Goal: Check status: Check status

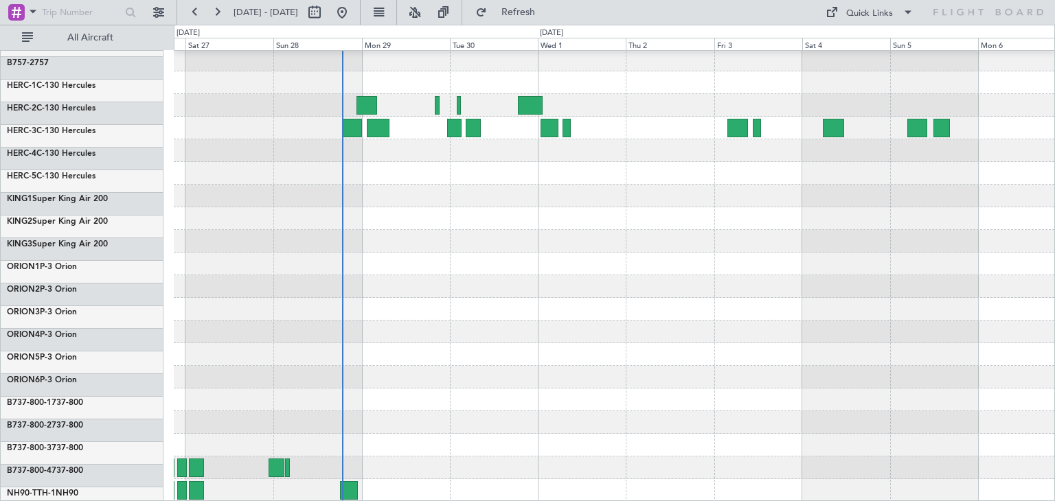
scroll to position [115, 0]
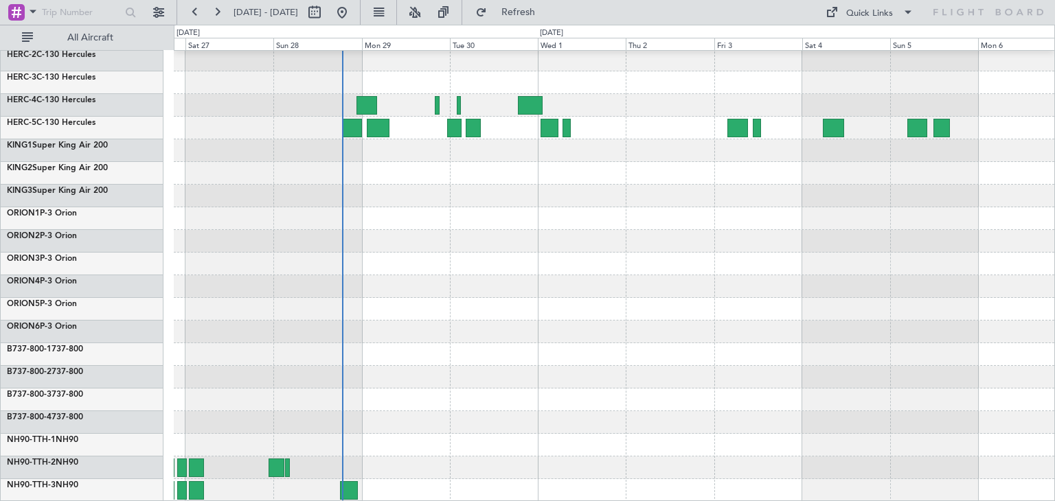
click at [567, 174] on div at bounding box center [614, 218] width 880 height 567
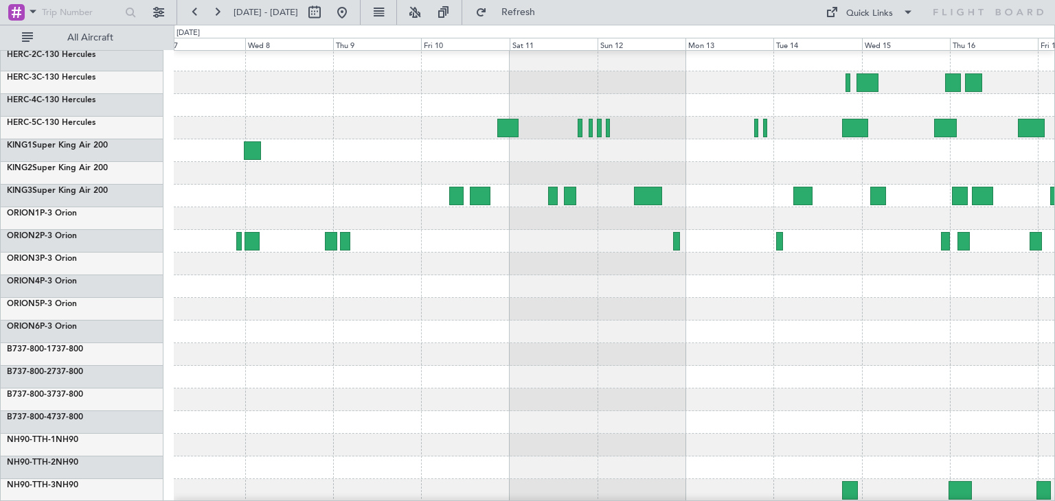
scroll to position [45, 0]
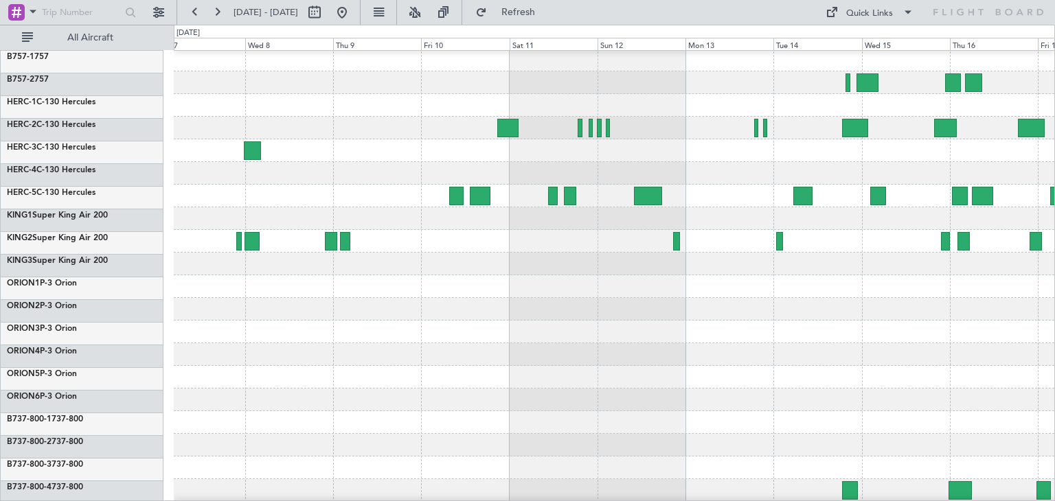
click at [455, 288] on div at bounding box center [614, 286] width 880 height 23
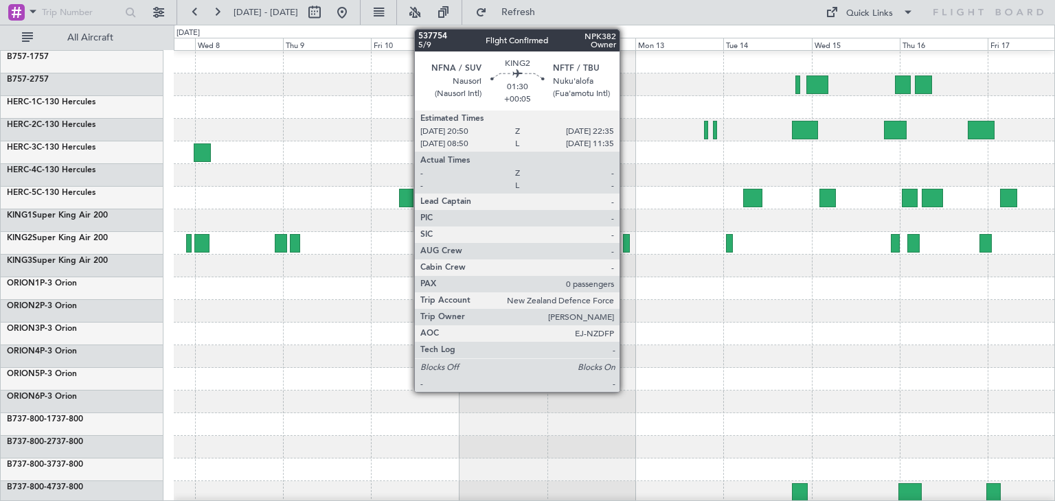
click at [626, 242] on div at bounding box center [626, 243] width 7 height 19
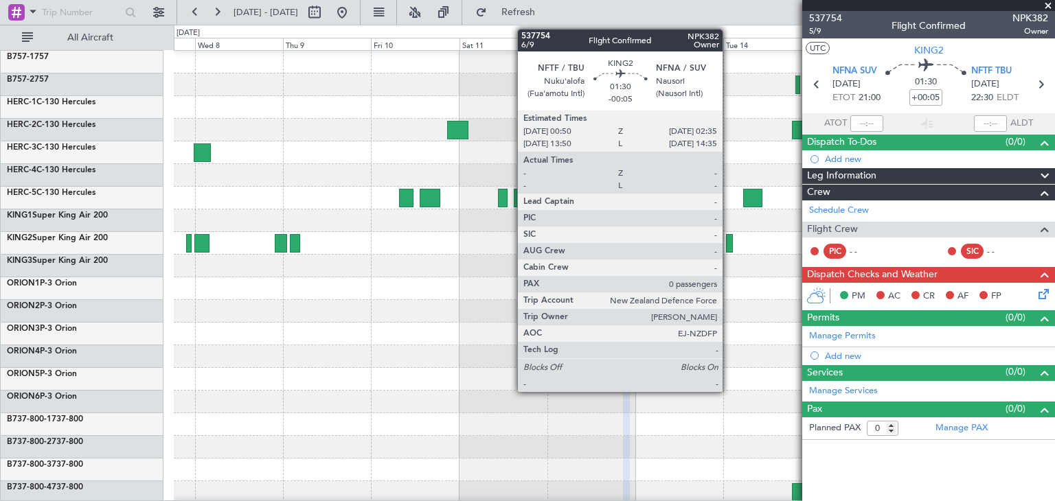
click at [729, 240] on div at bounding box center [729, 243] width 7 height 19
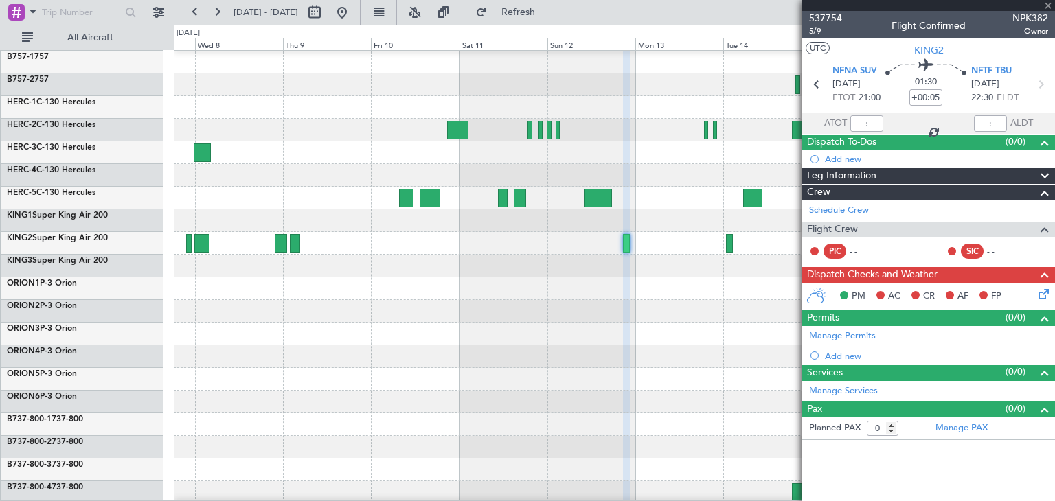
type input "-00:05"
click at [1051, 6] on span at bounding box center [1048, 6] width 14 height 12
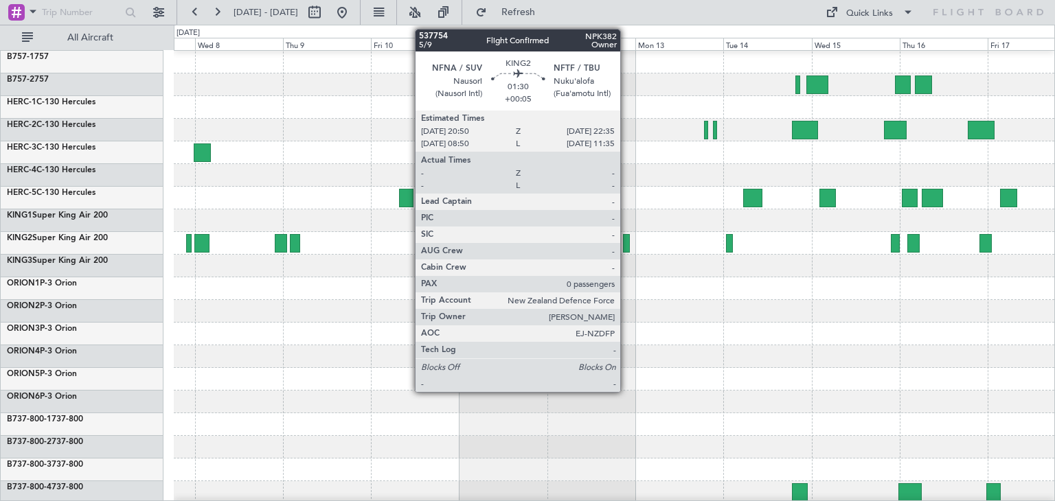
click at [626, 242] on div at bounding box center [626, 243] width 7 height 19
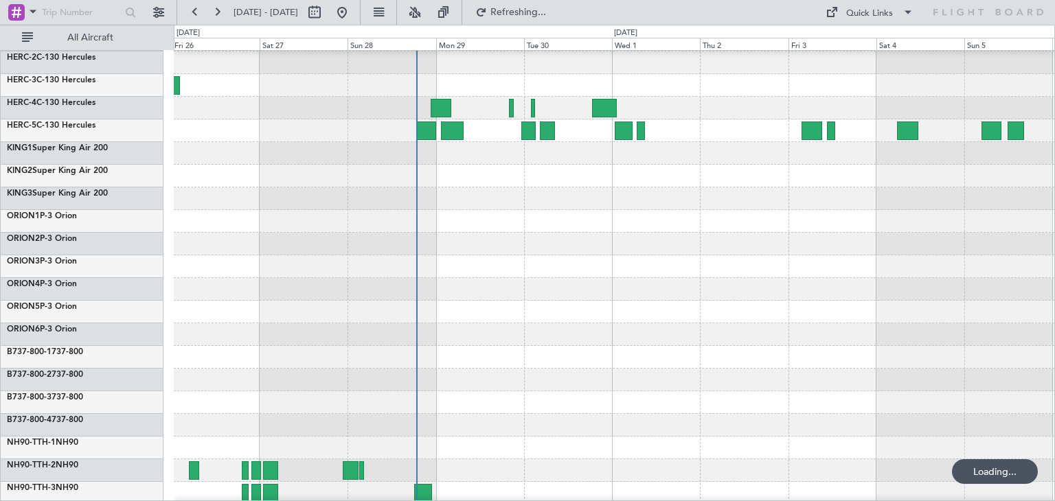
scroll to position [44, 0]
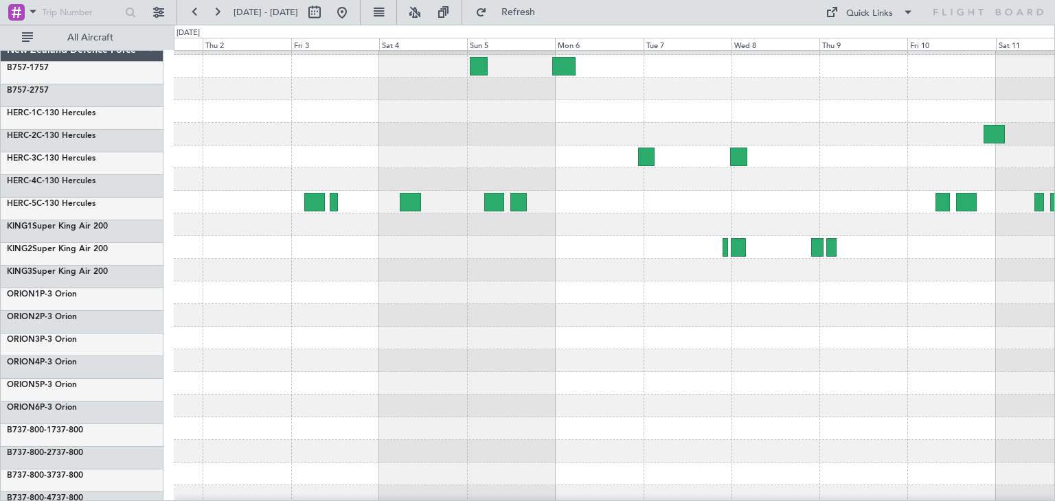
click at [91, 360] on div "ExecuJet Australia Pty Limited New Zealand Defence Force B757-1 757 B757-2 757 …" at bounding box center [527, 263] width 1055 height 477
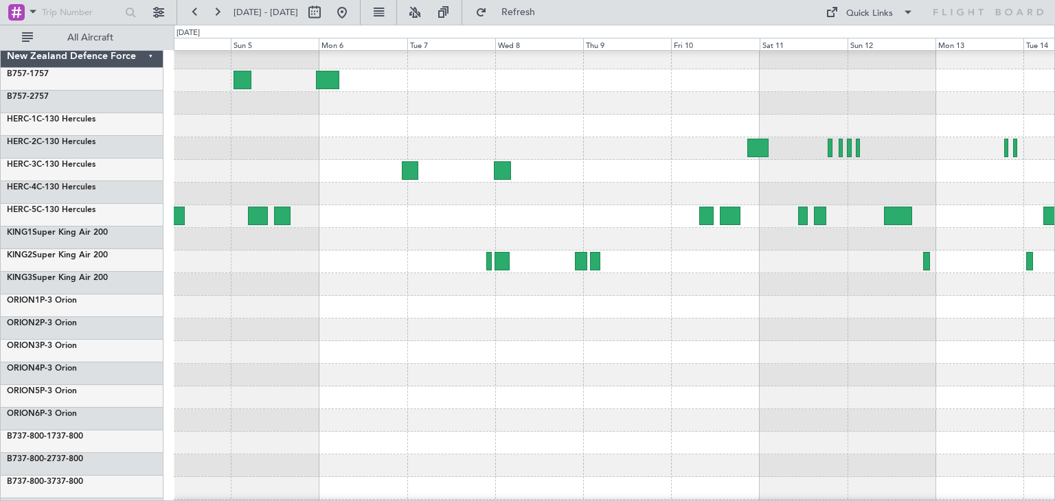
click at [457, 353] on div at bounding box center [614, 352] width 880 height 23
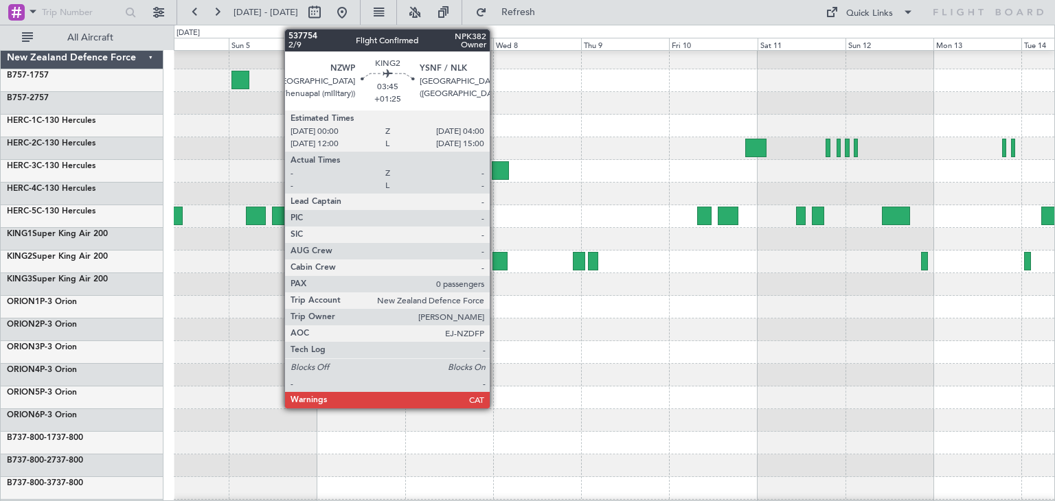
click at [496, 256] on div at bounding box center [499, 261] width 15 height 19
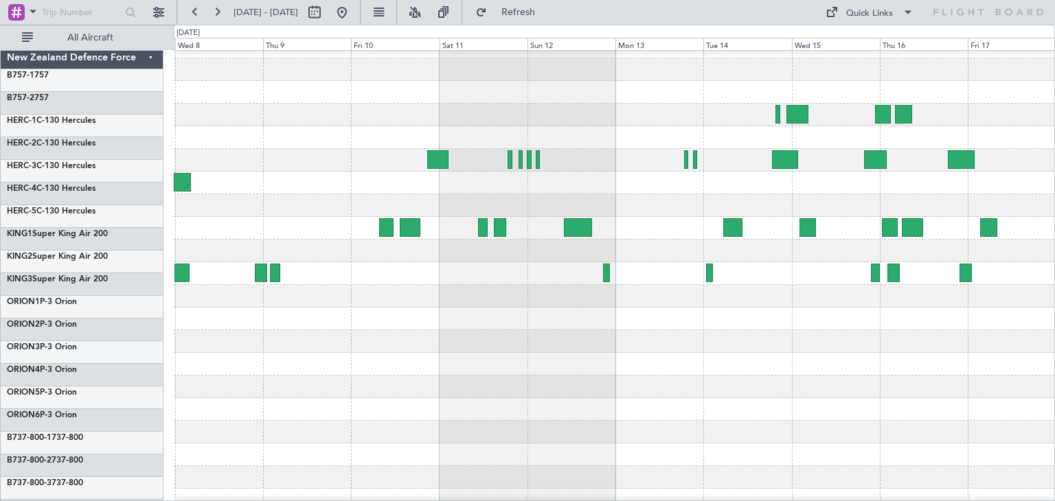
scroll to position [15, 0]
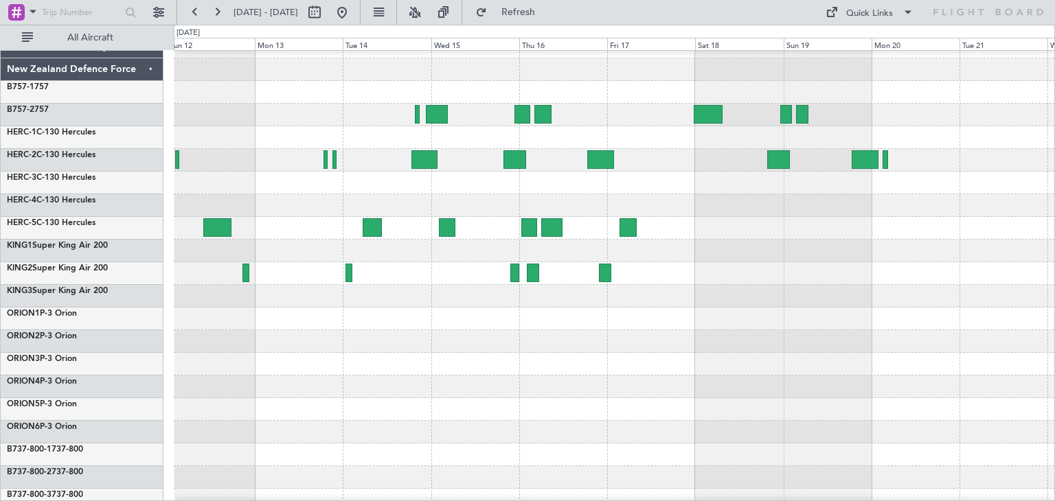
click at [78, 319] on div "ExecuJet Australia Pty Limited New Zealand Defence Force B757-1 757 B757-2 757 …" at bounding box center [527, 263] width 1055 height 477
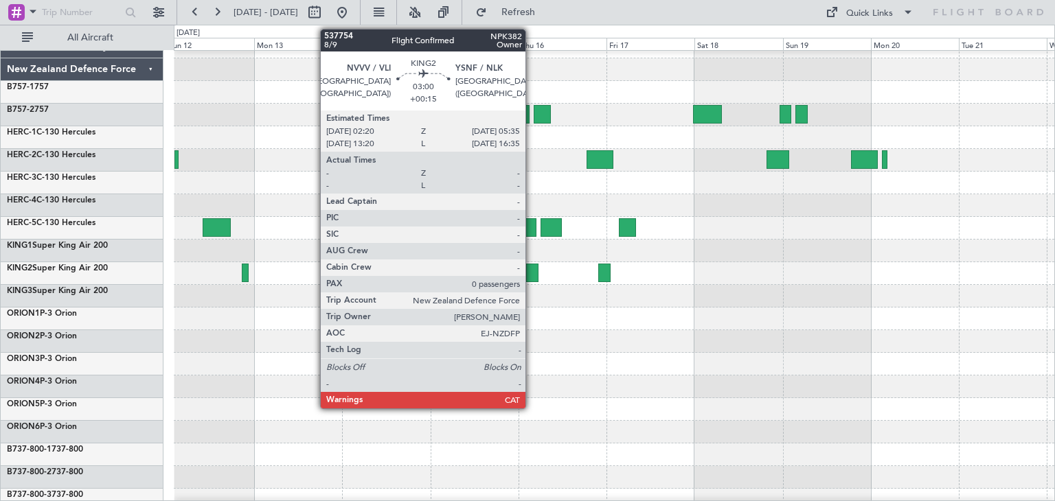
click at [532, 271] on div at bounding box center [532, 273] width 12 height 19
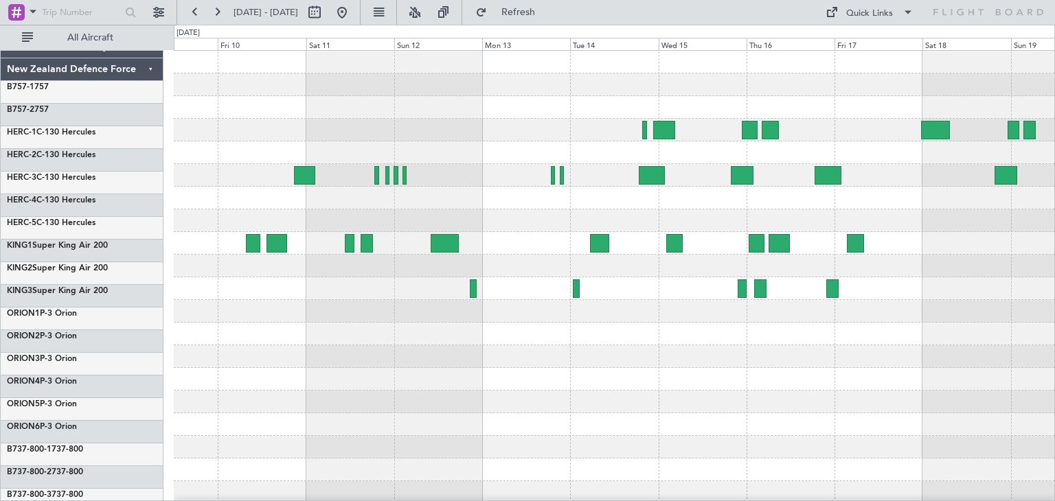
scroll to position [0, 0]
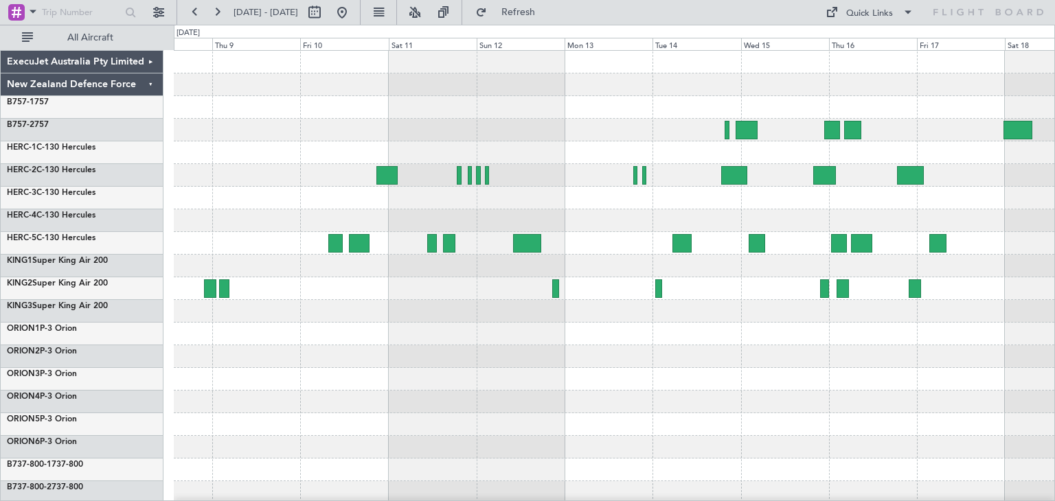
click at [604, 407] on div at bounding box center [614, 402] width 880 height 23
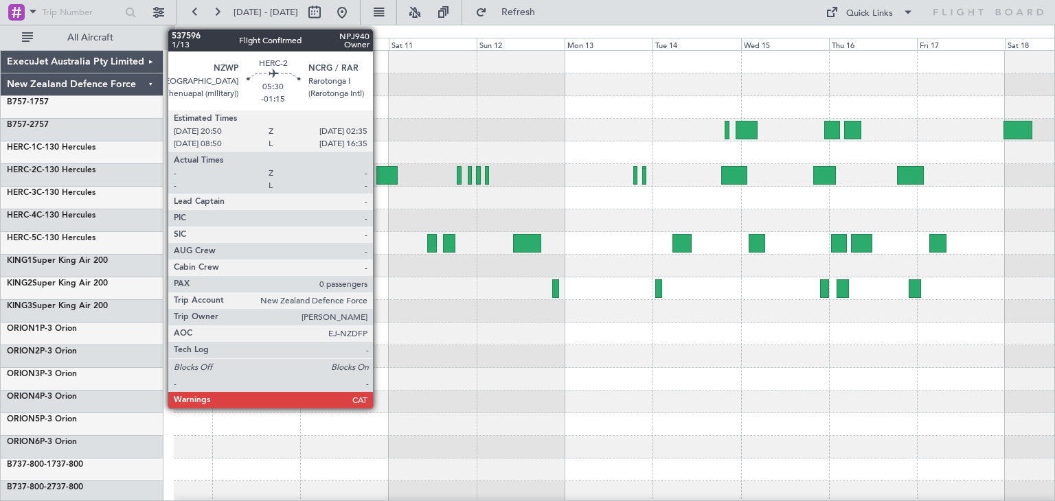
click at [379, 170] on div at bounding box center [386, 175] width 21 height 19
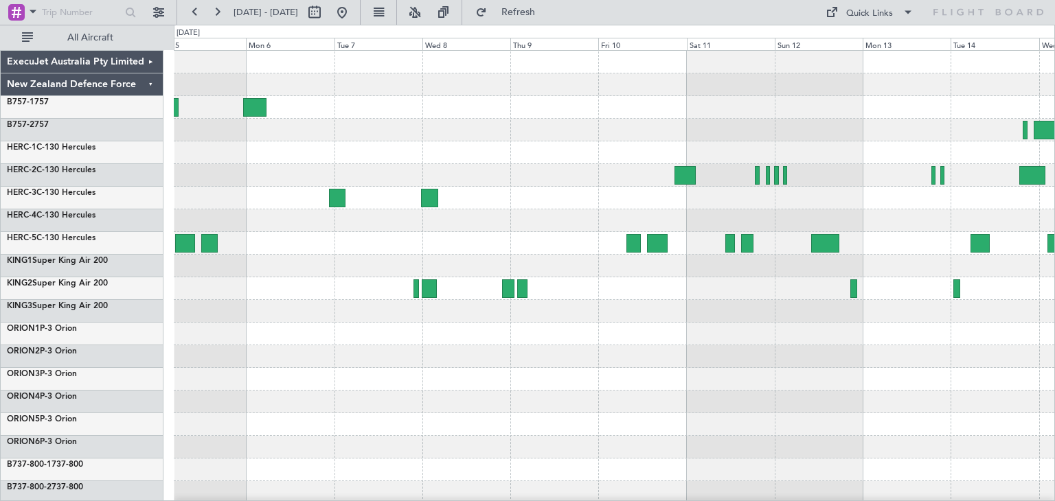
click at [1003, 351] on div at bounding box center [614, 334] width 880 height 567
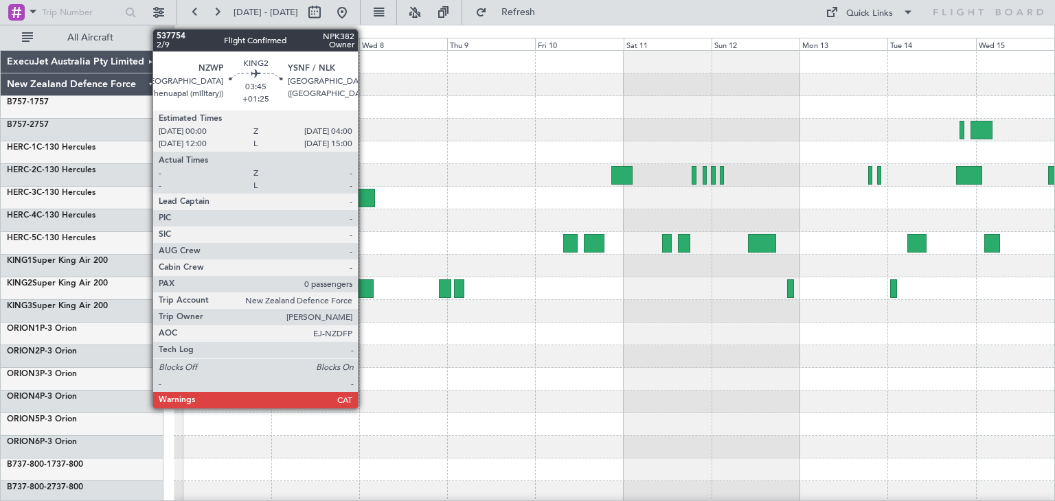
click at [364, 284] on div at bounding box center [366, 289] width 15 height 19
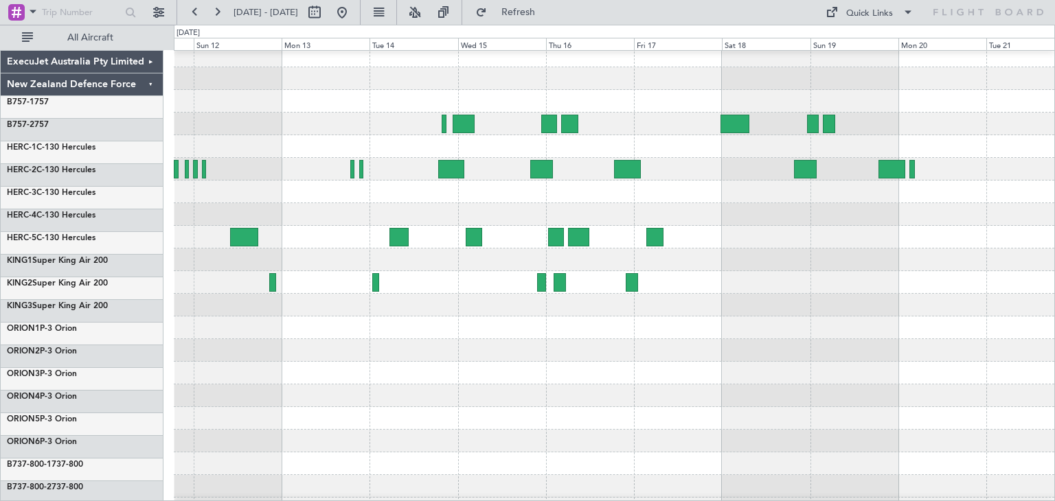
click at [34, 380] on div "ExecuJet Australia Pty Limited New Zealand Defence Force B757-1 757 B757-2 757 …" at bounding box center [527, 263] width 1055 height 477
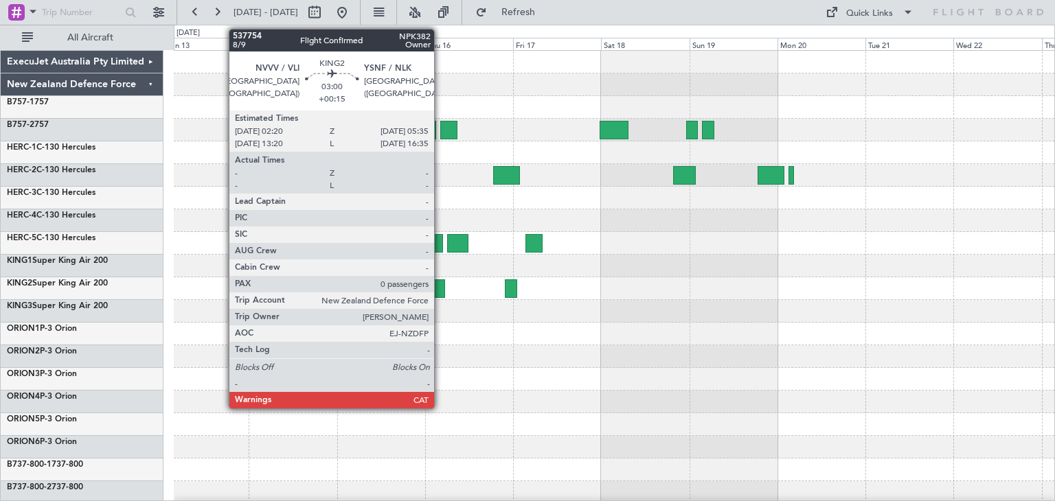
click at [440, 288] on div at bounding box center [439, 289] width 12 height 19
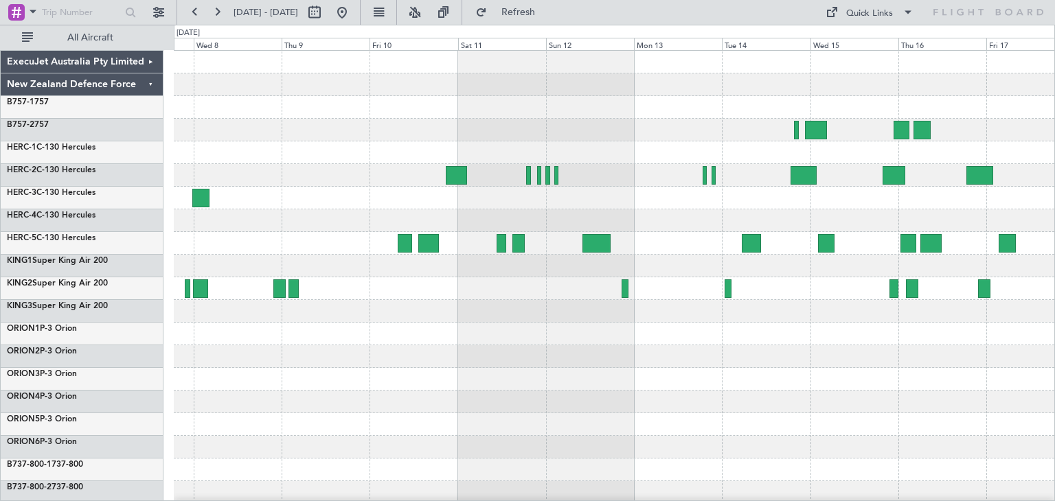
click at [846, 403] on div at bounding box center [614, 334] width 880 height 567
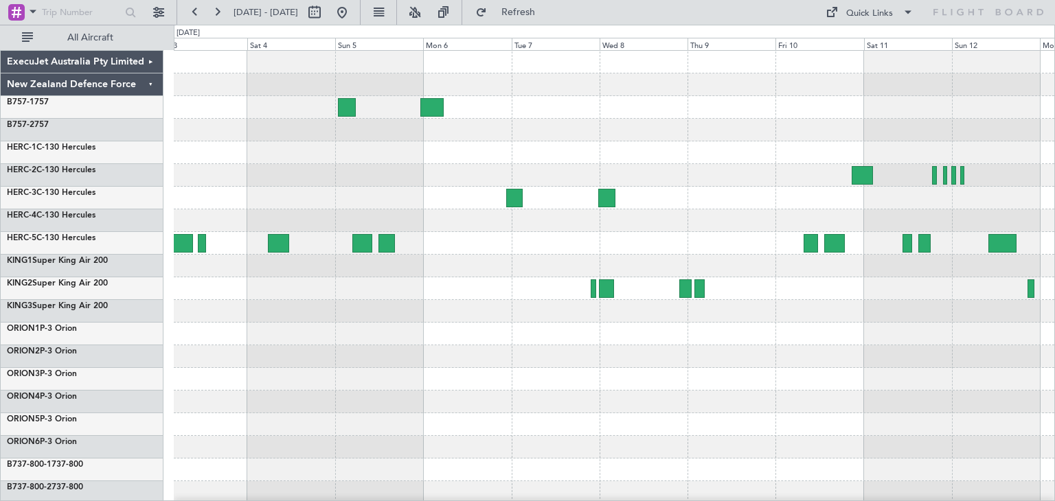
click at [277, 397] on div at bounding box center [614, 334] width 880 height 567
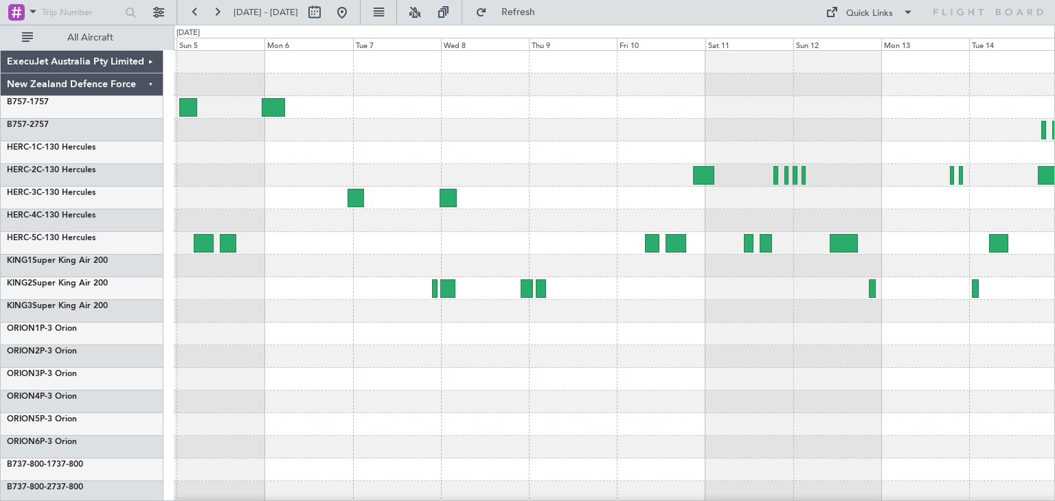
click at [462, 385] on div at bounding box center [614, 334] width 880 height 567
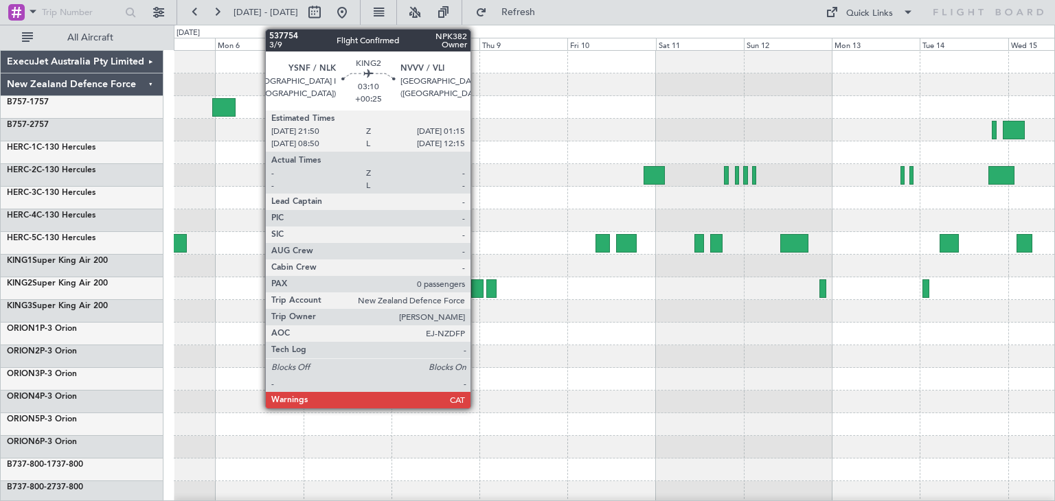
click at [477, 284] on div at bounding box center [477, 289] width 13 height 19
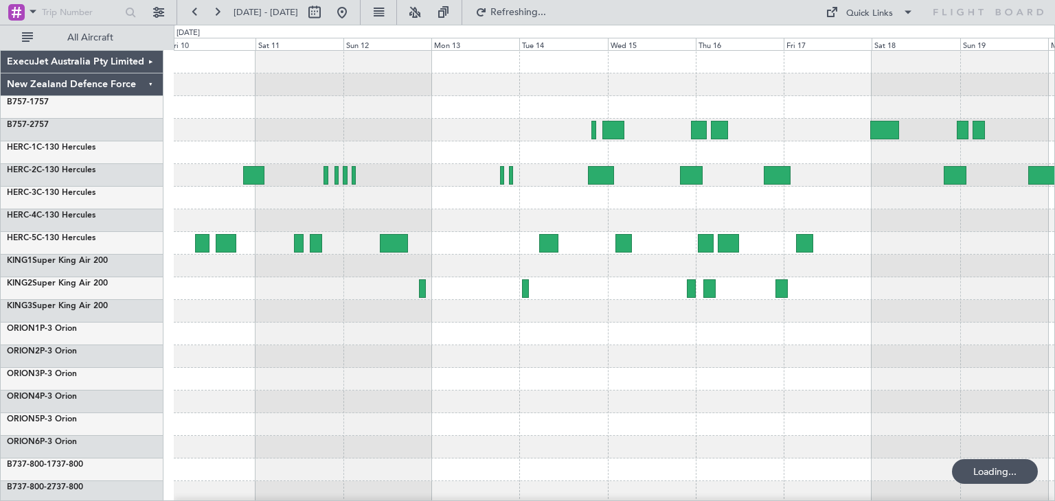
click at [237, 363] on div at bounding box center [614, 334] width 880 height 567
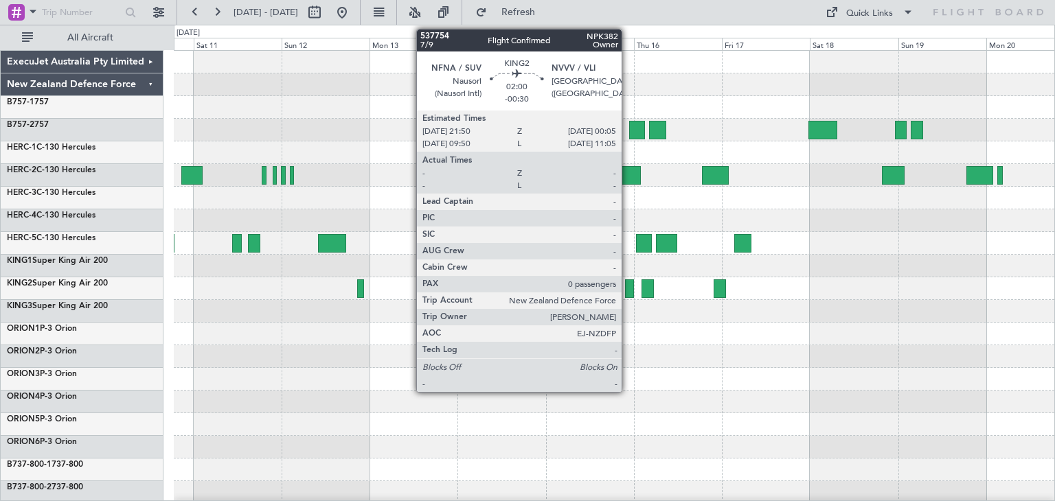
click at [628, 286] on div at bounding box center [629, 289] width 9 height 19
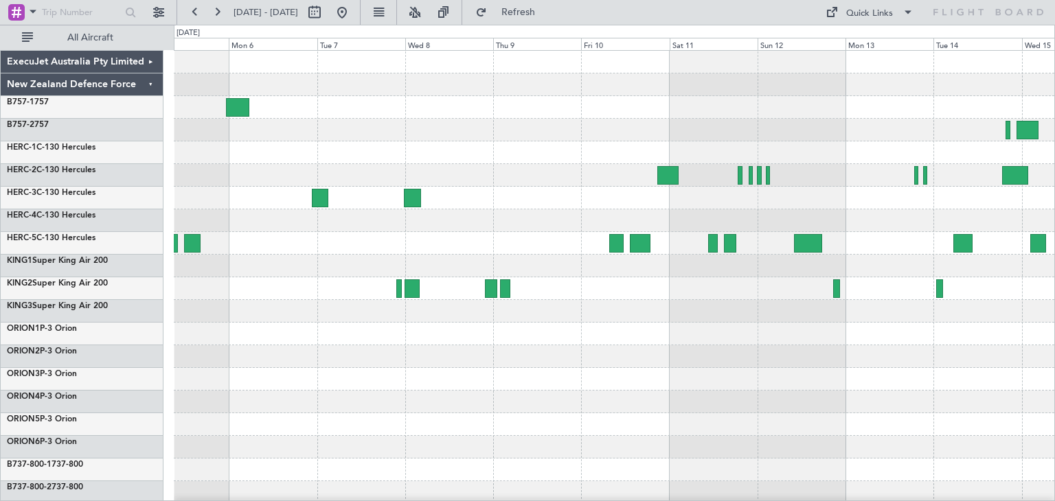
click at [838, 407] on div at bounding box center [614, 334] width 880 height 567
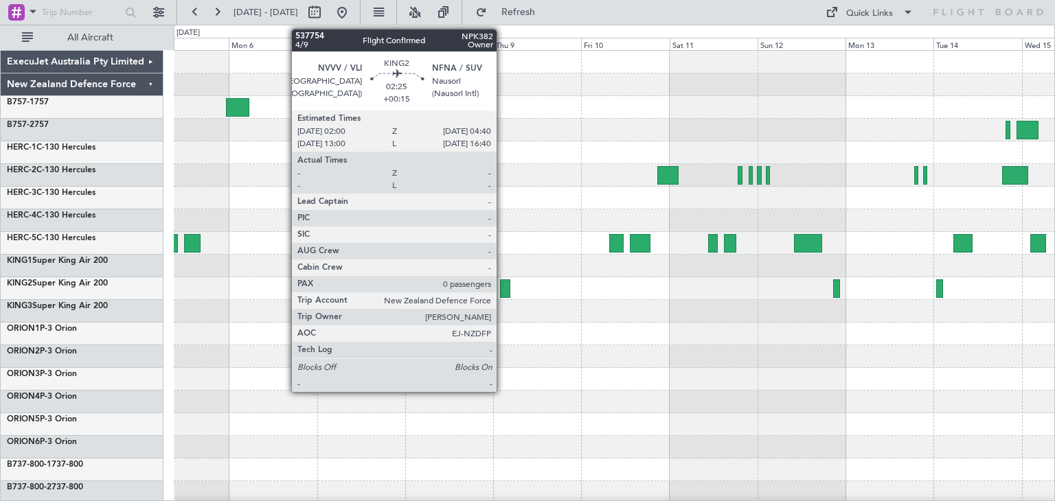
click at [503, 286] on div at bounding box center [505, 289] width 10 height 19
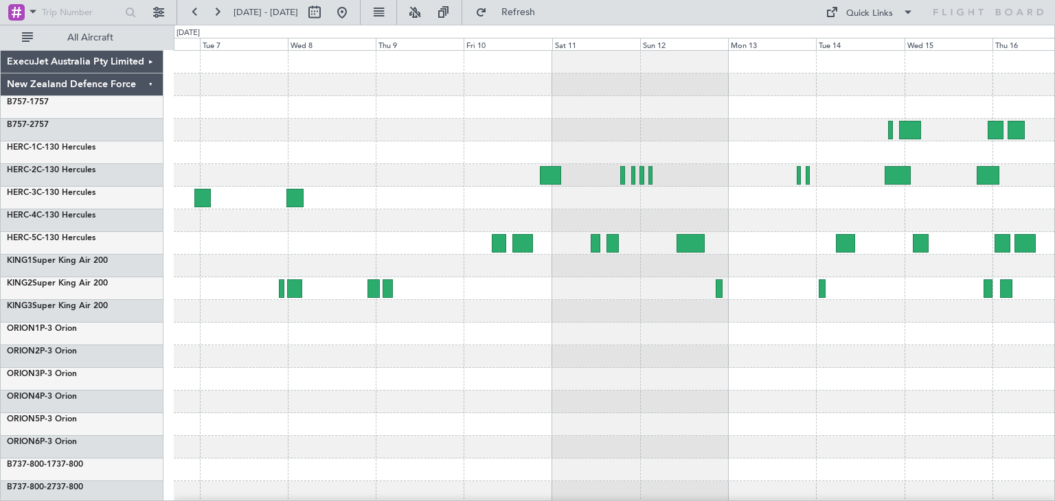
click at [546, 363] on div at bounding box center [614, 356] width 880 height 23
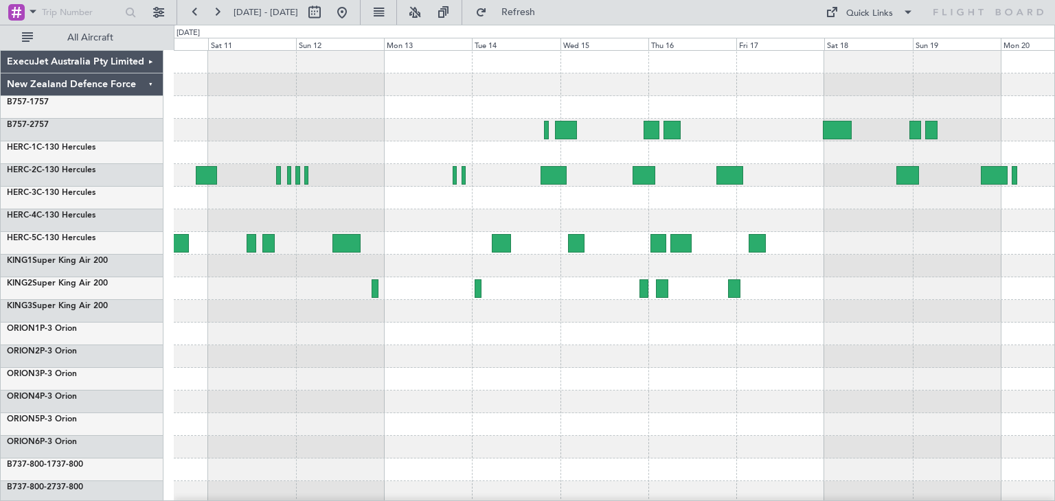
click at [280, 391] on div at bounding box center [614, 334] width 880 height 567
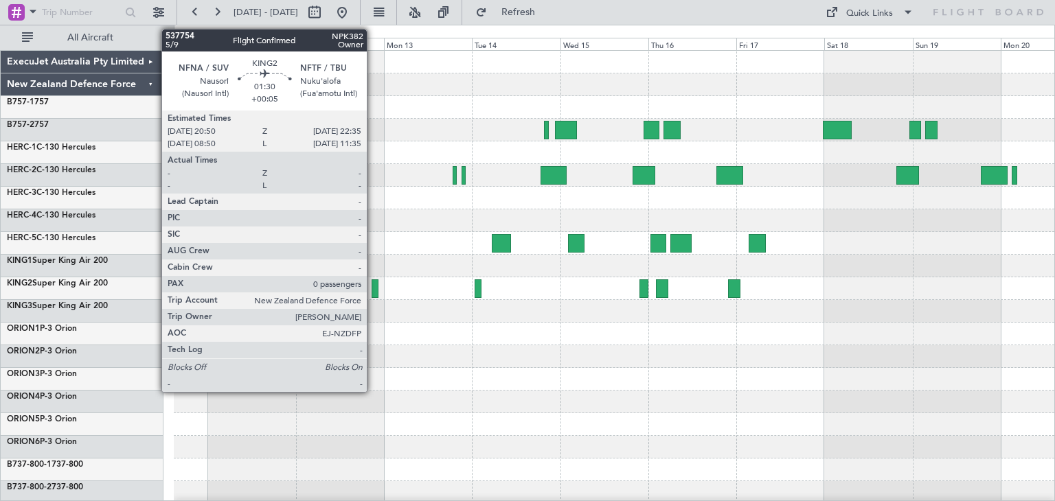
click at [373, 288] on div at bounding box center [375, 289] width 7 height 19
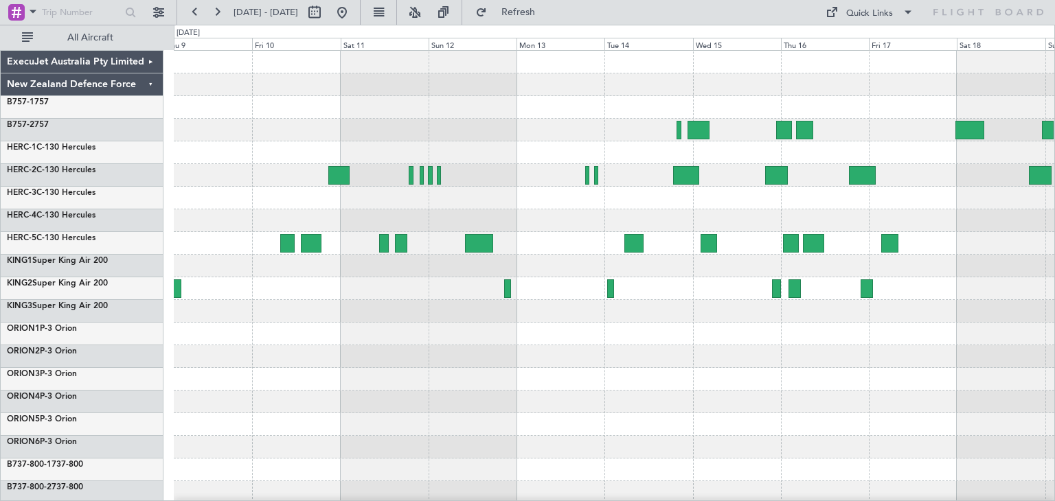
click at [453, 359] on div at bounding box center [614, 334] width 880 height 567
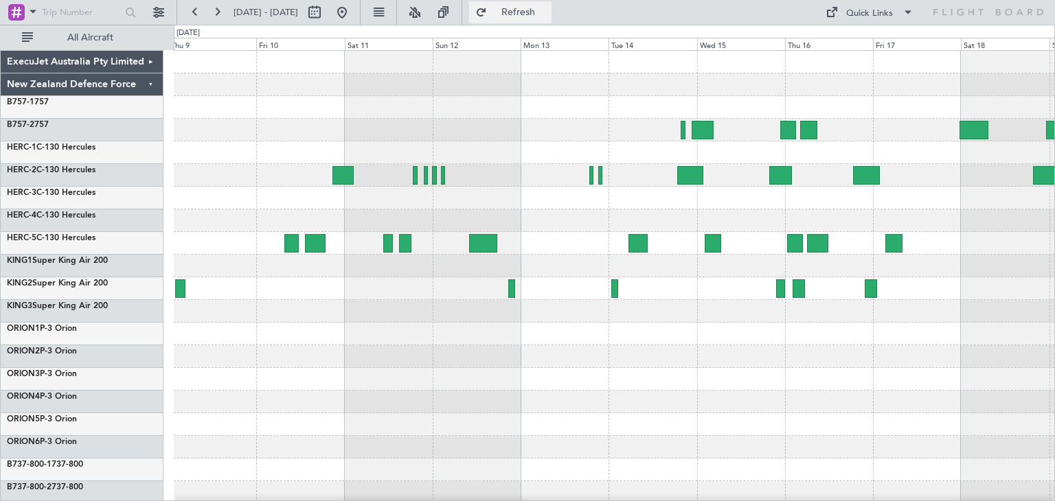
drag, startPoint x: 554, startPoint y: 12, endPoint x: 553, endPoint y: 19, distance: 6.9
click at [547, 12] on span "Refresh" at bounding box center [519, 13] width 58 height 10
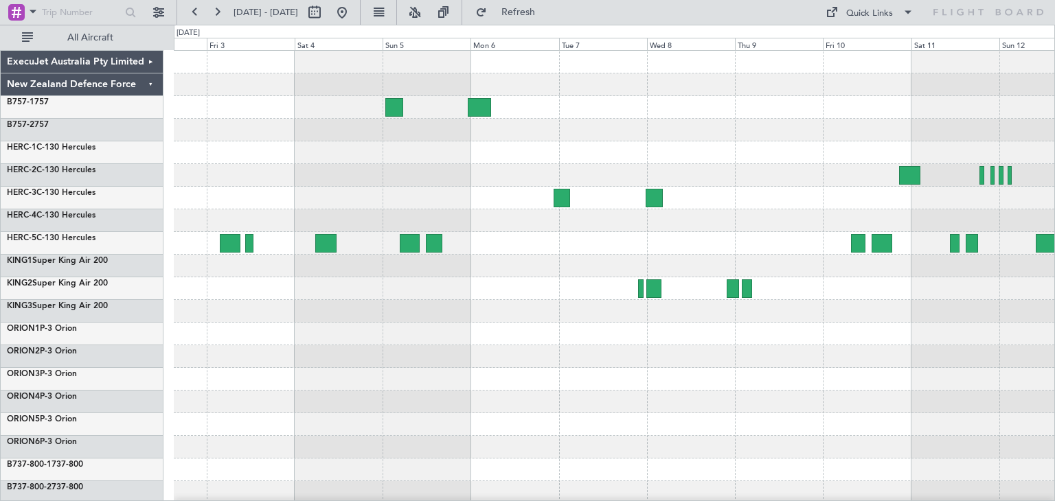
click at [968, 367] on div at bounding box center [614, 356] width 880 height 23
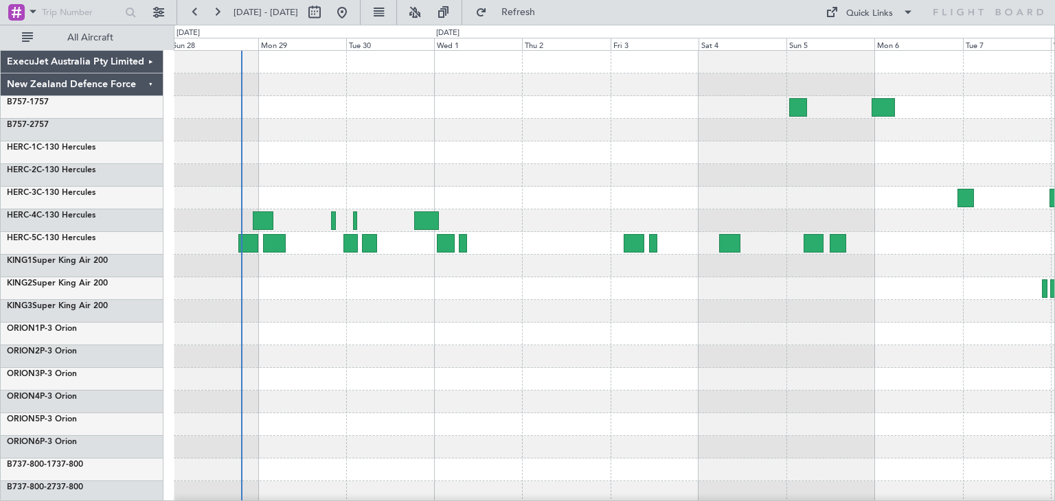
click at [759, 407] on div at bounding box center [614, 402] width 880 height 23
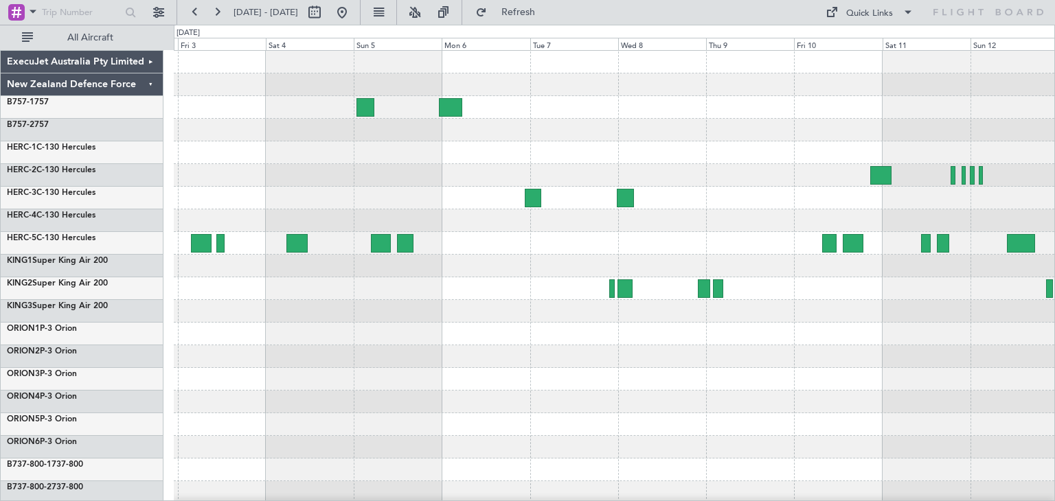
click at [170, 334] on div "ExecuJet Australia Pty Limited New Zealand Defence Force B757-1 757 B757-2 757 …" at bounding box center [527, 263] width 1055 height 477
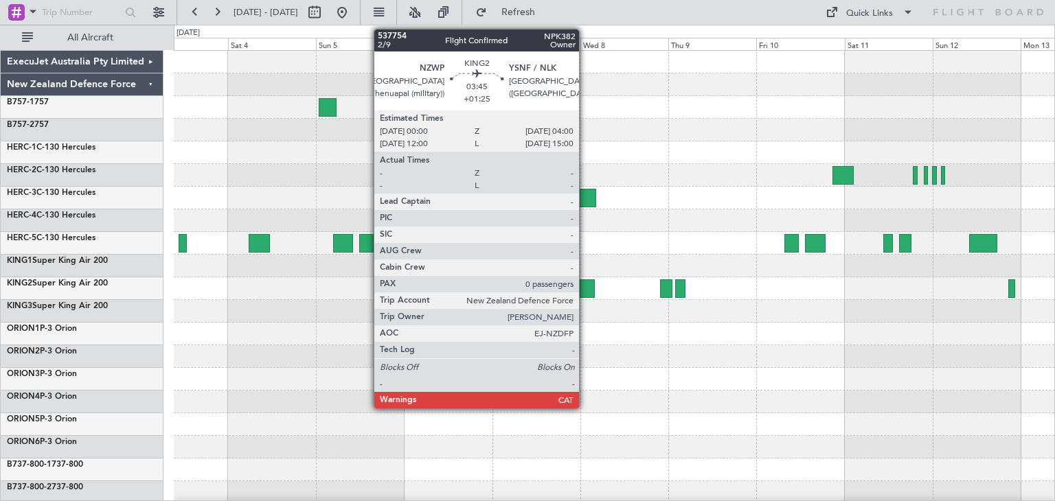
click at [585, 284] on div at bounding box center [587, 289] width 15 height 19
